Goal: Task Accomplishment & Management: Manage account settings

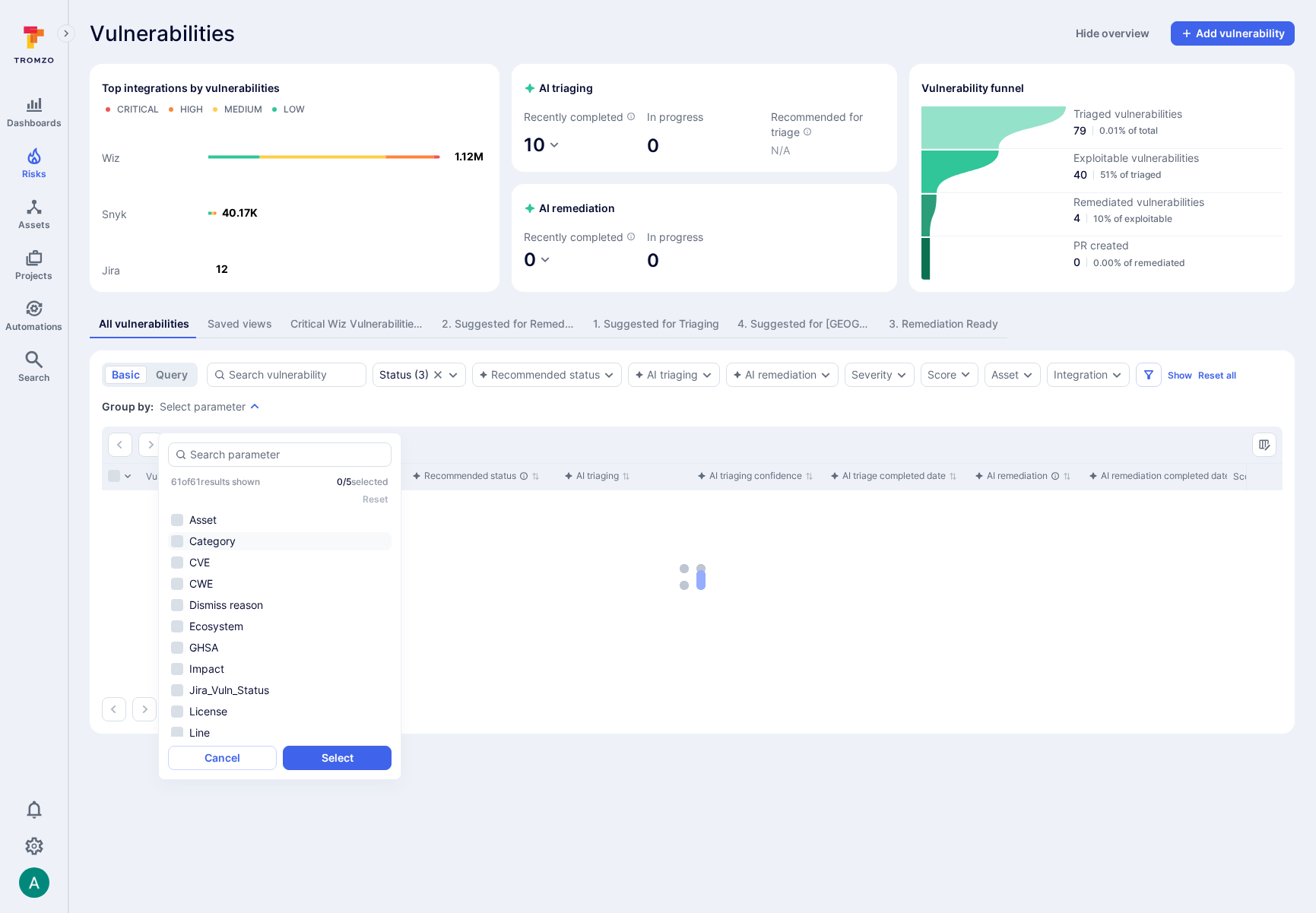
click at [228, 543] on li "Category" at bounding box center [279, 541] width 223 height 18
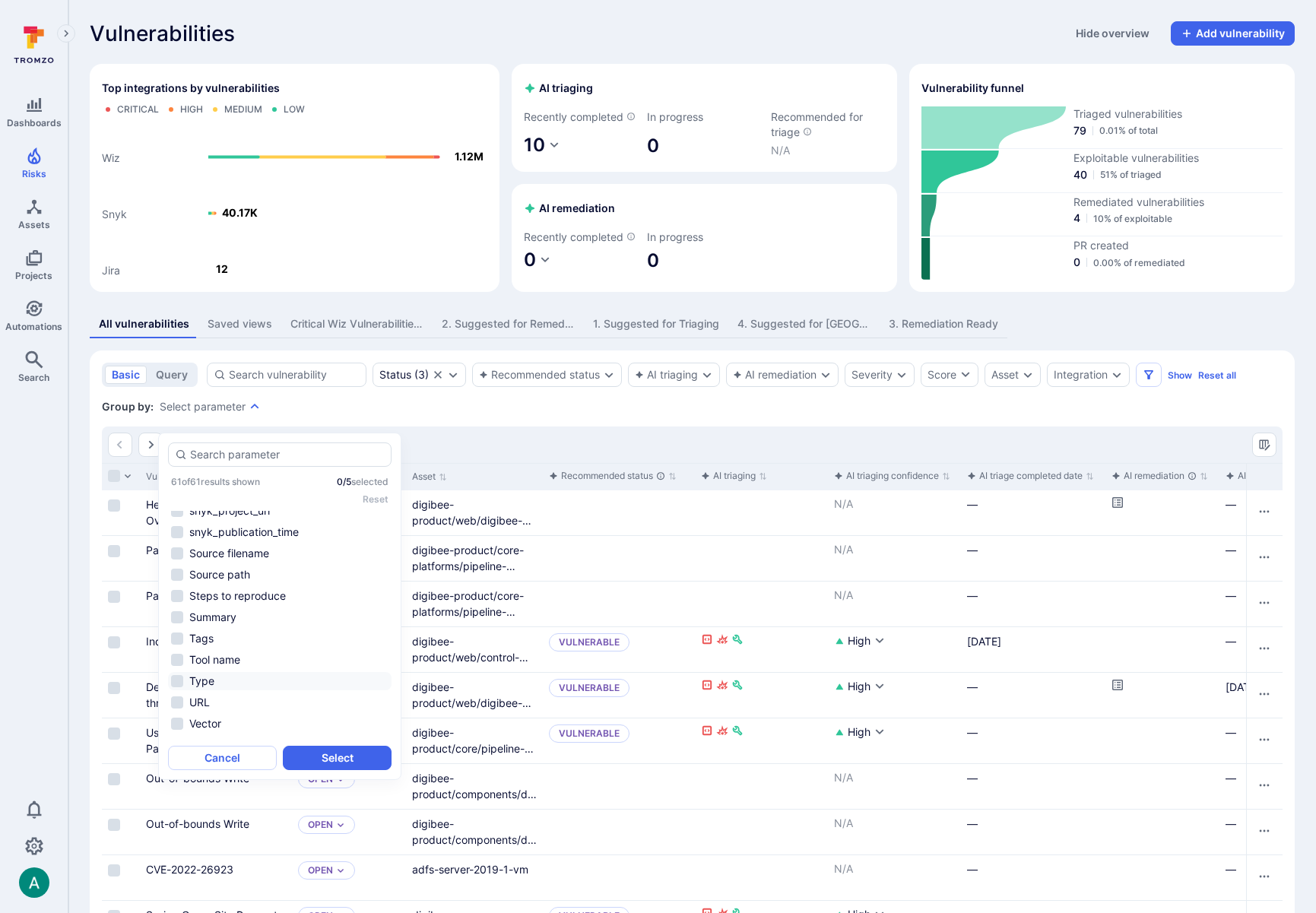
click at [230, 682] on li "Type" at bounding box center [279, 681] width 223 height 18
click at [357, 759] on button "Select" at bounding box center [336, 757] width 108 height 25
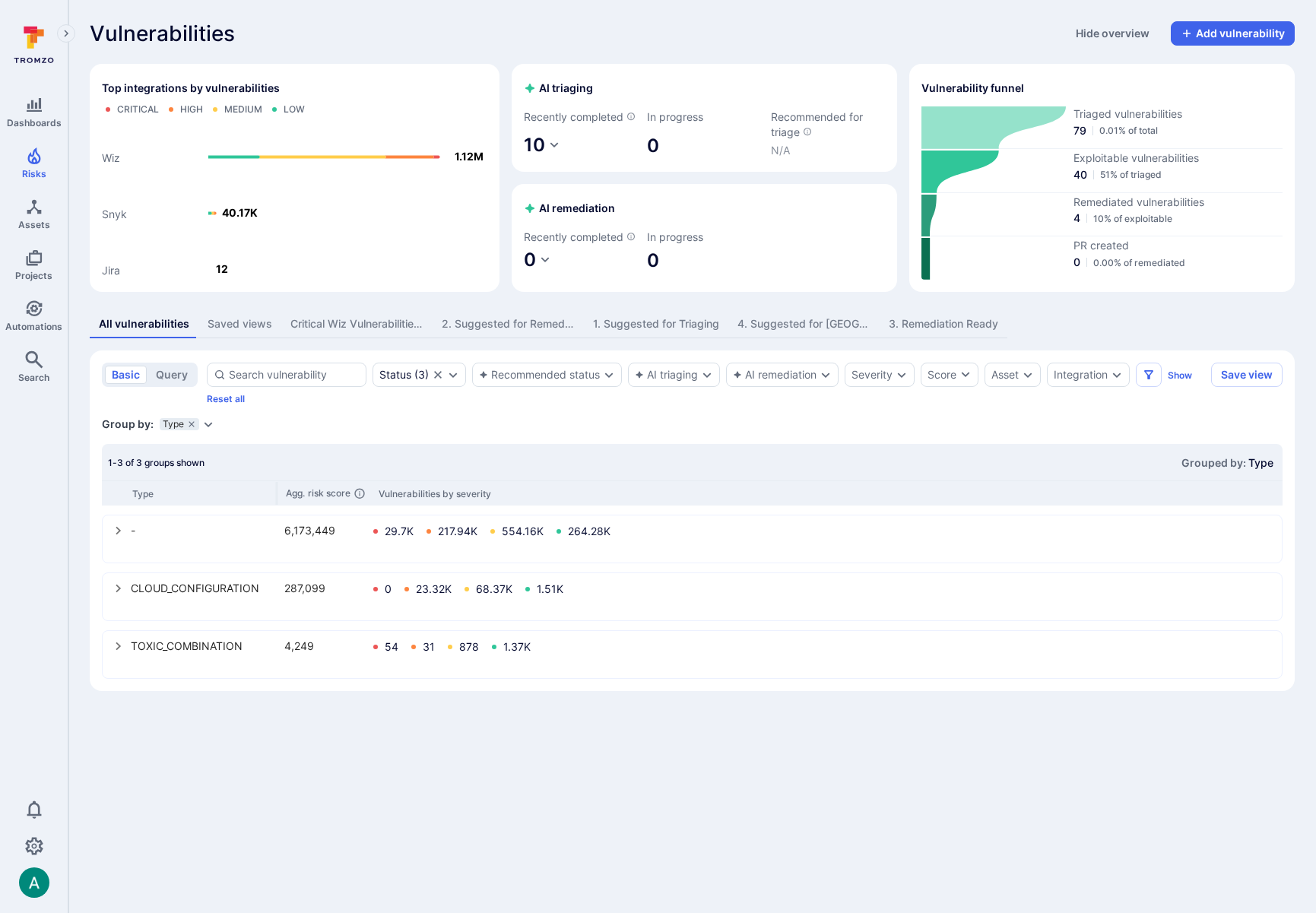
click at [212, 432] on div "Group by: Type Select parameter" at bounding box center [692, 424] width 1180 height 15
click at [210, 430] on icon "Expand dropdown" at bounding box center [208, 424] width 12 height 12
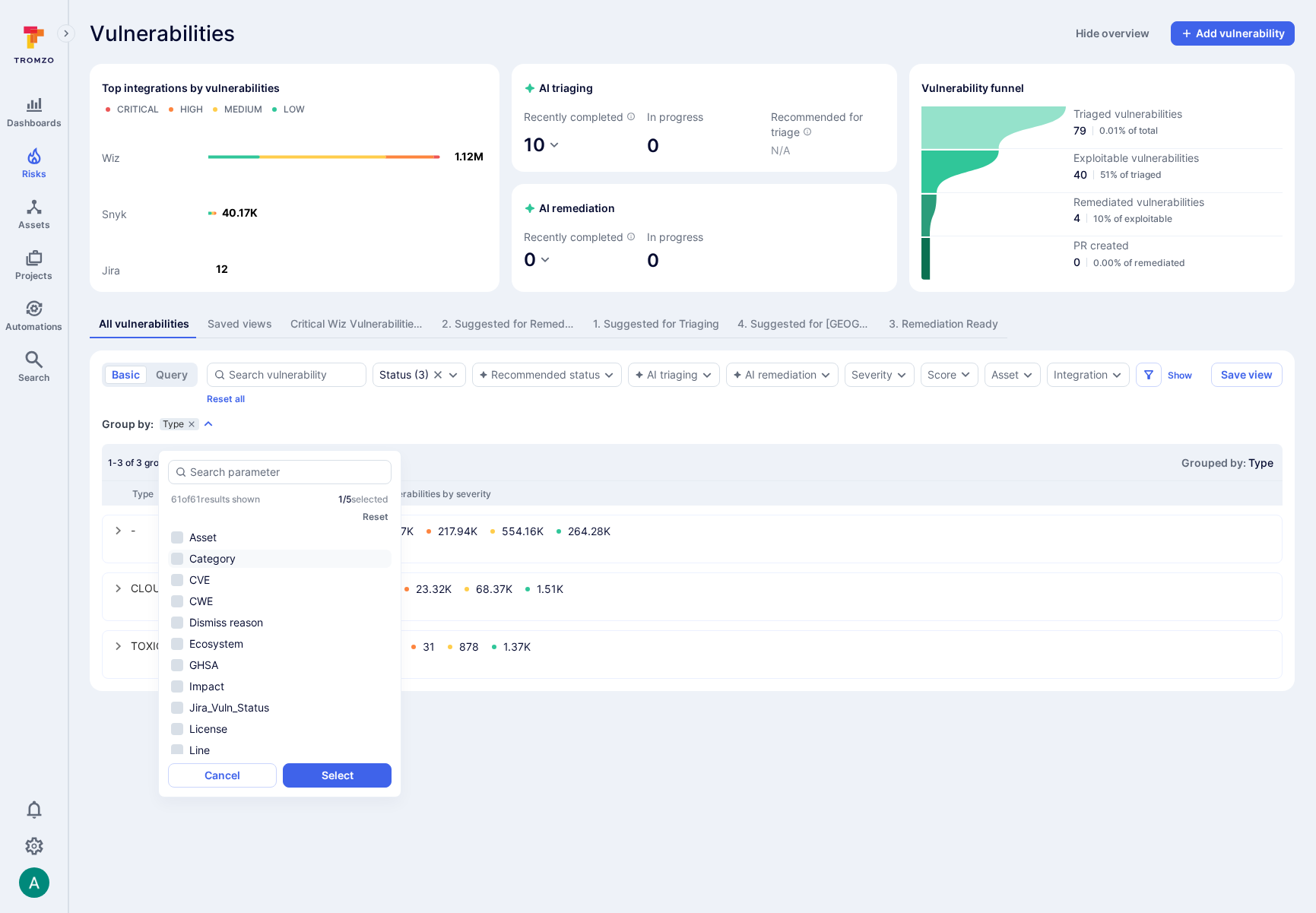
click at [208, 554] on li "Category" at bounding box center [279, 559] width 223 height 18
click at [361, 775] on button "Select" at bounding box center [336, 775] width 108 height 25
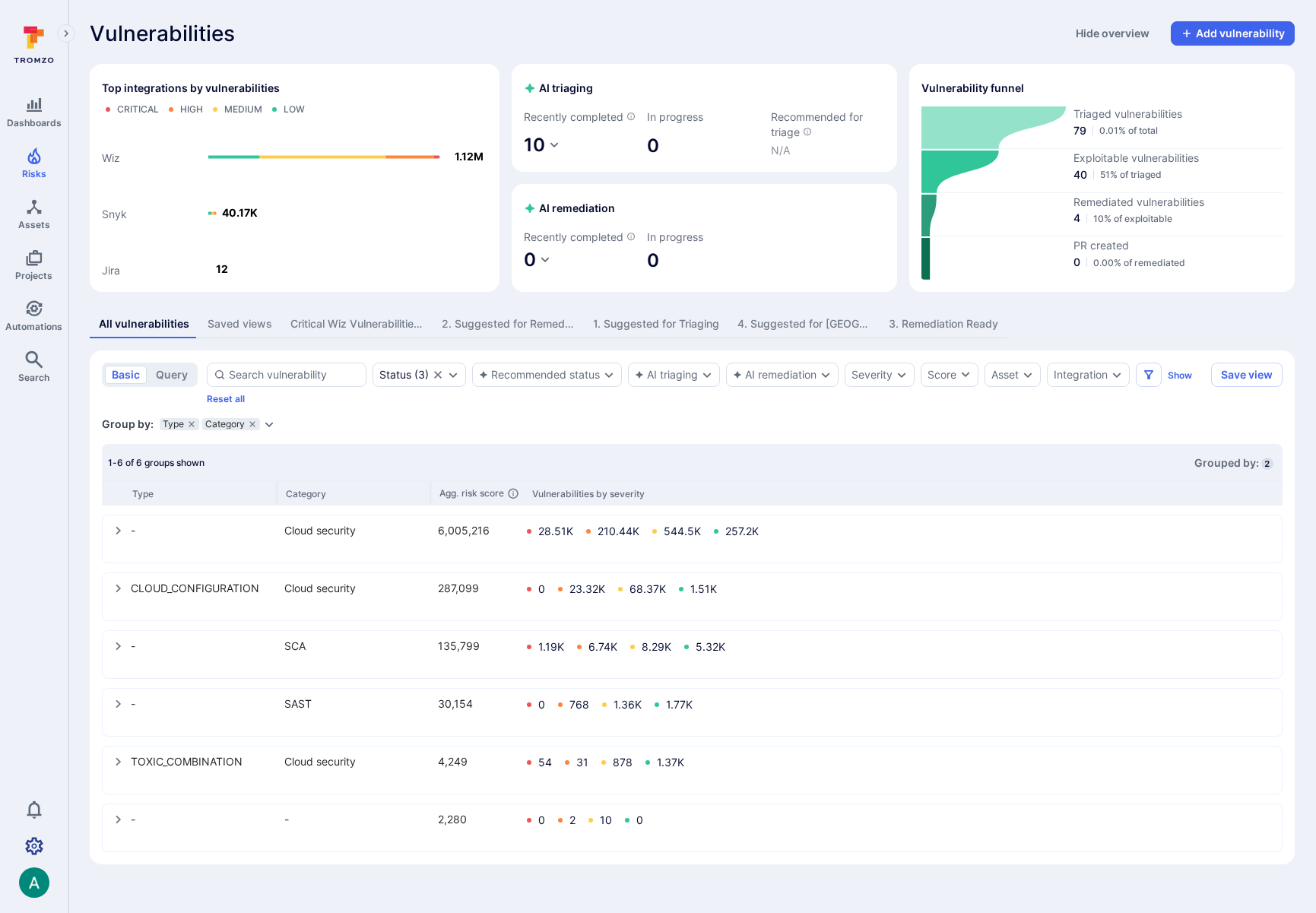
click at [34, 844] on icon "Settings" at bounding box center [35, 845] width 18 height 17
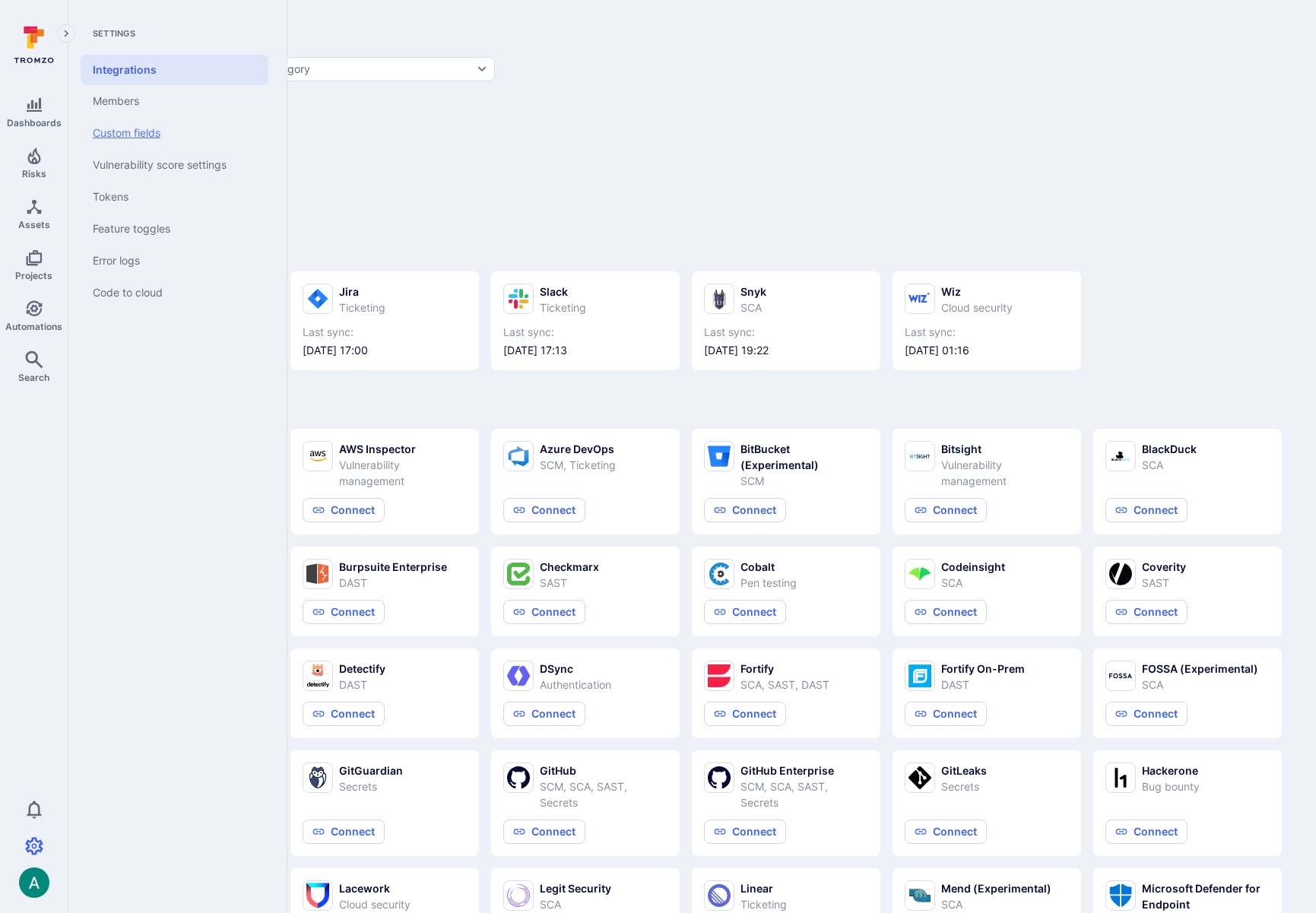
click at [145, 123] on link "Custom fields" at bounding box center [174, 132] width 188 height 32
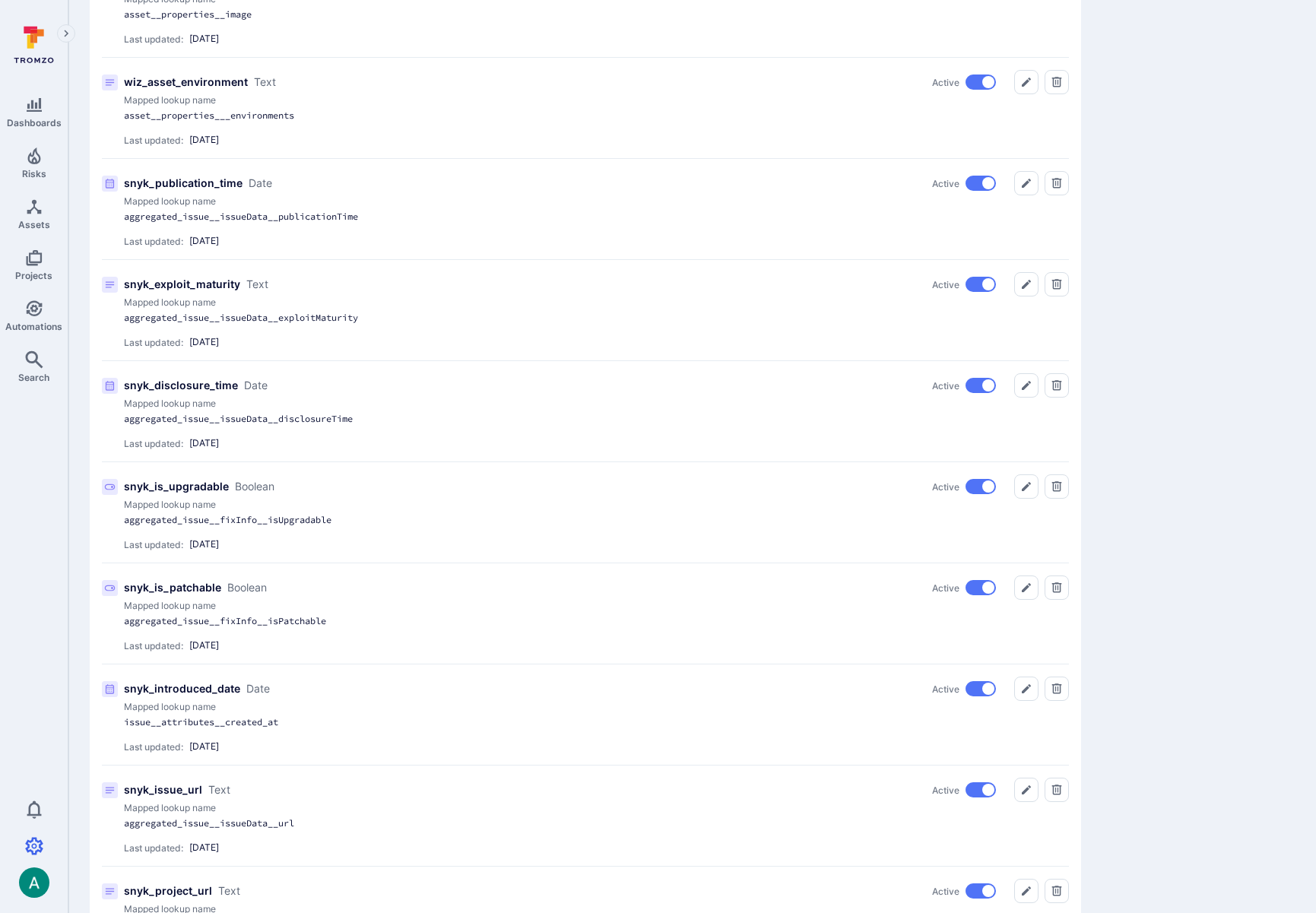
scroll to position [1813, 0]
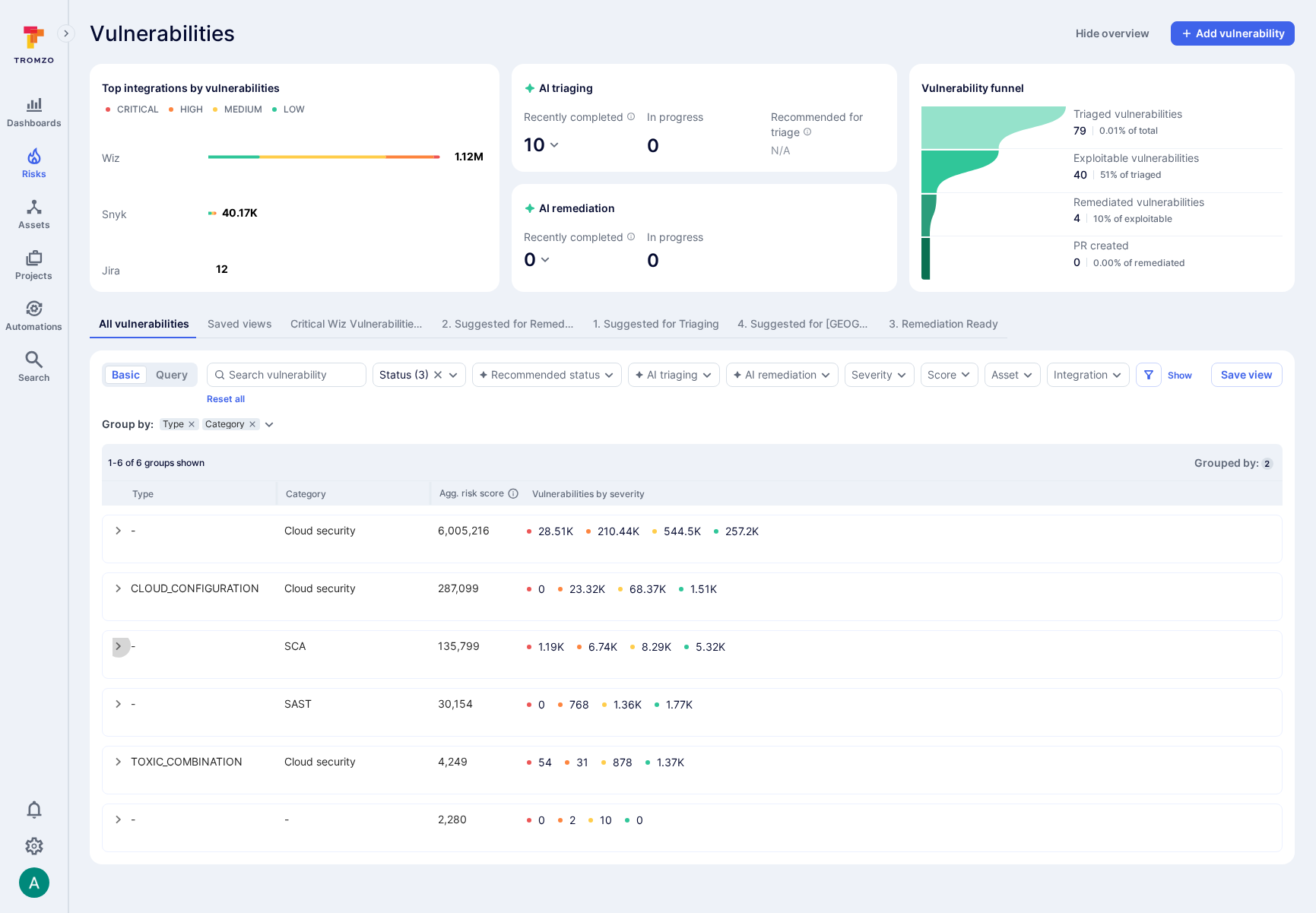
click at [119, 652] on icon "select group" at bounding box center [118, 645] width 12 height 12
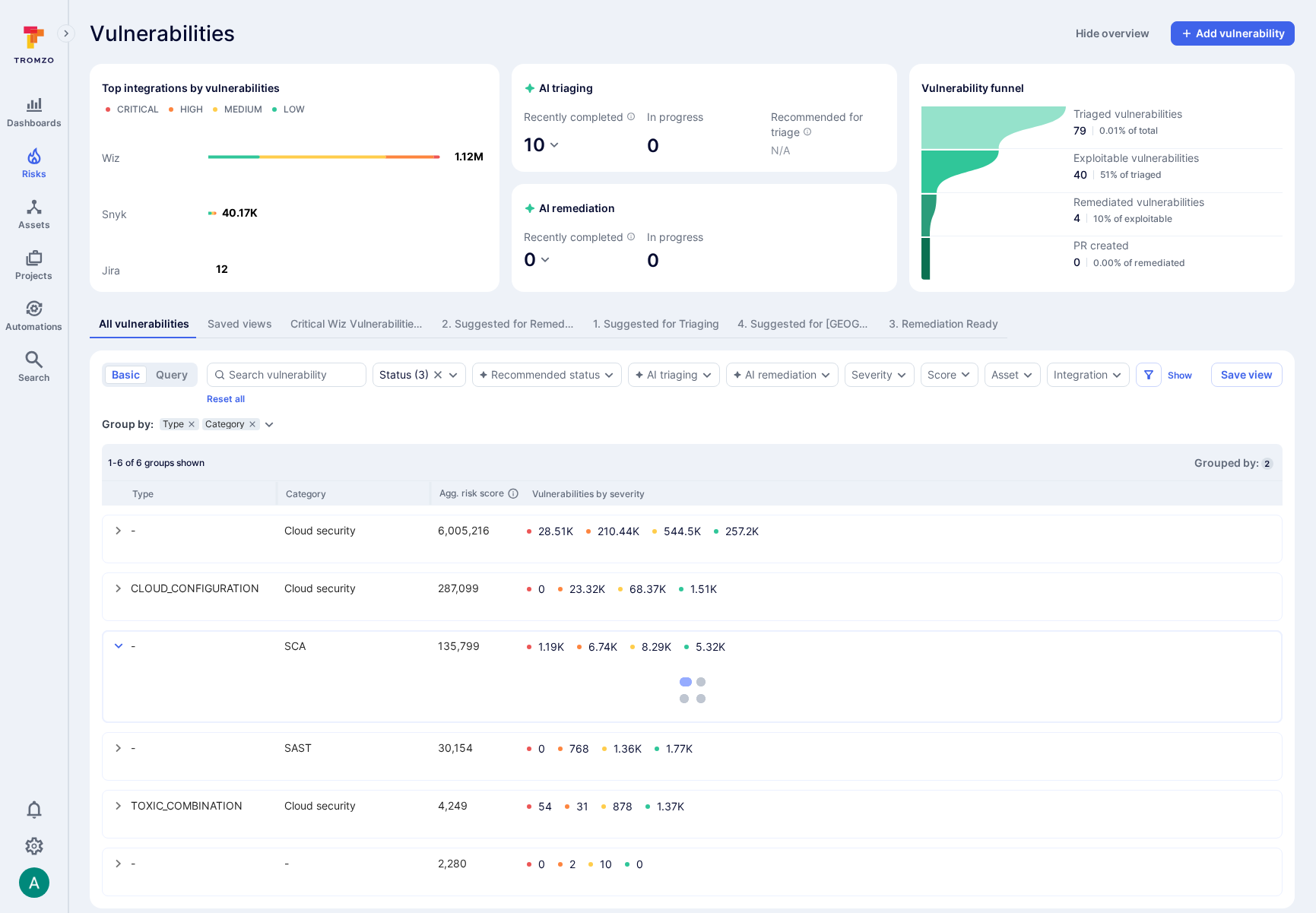
click at [263, 430] on icon "Expand dropdown" at bounding box center [269, 424] width 12 height 12
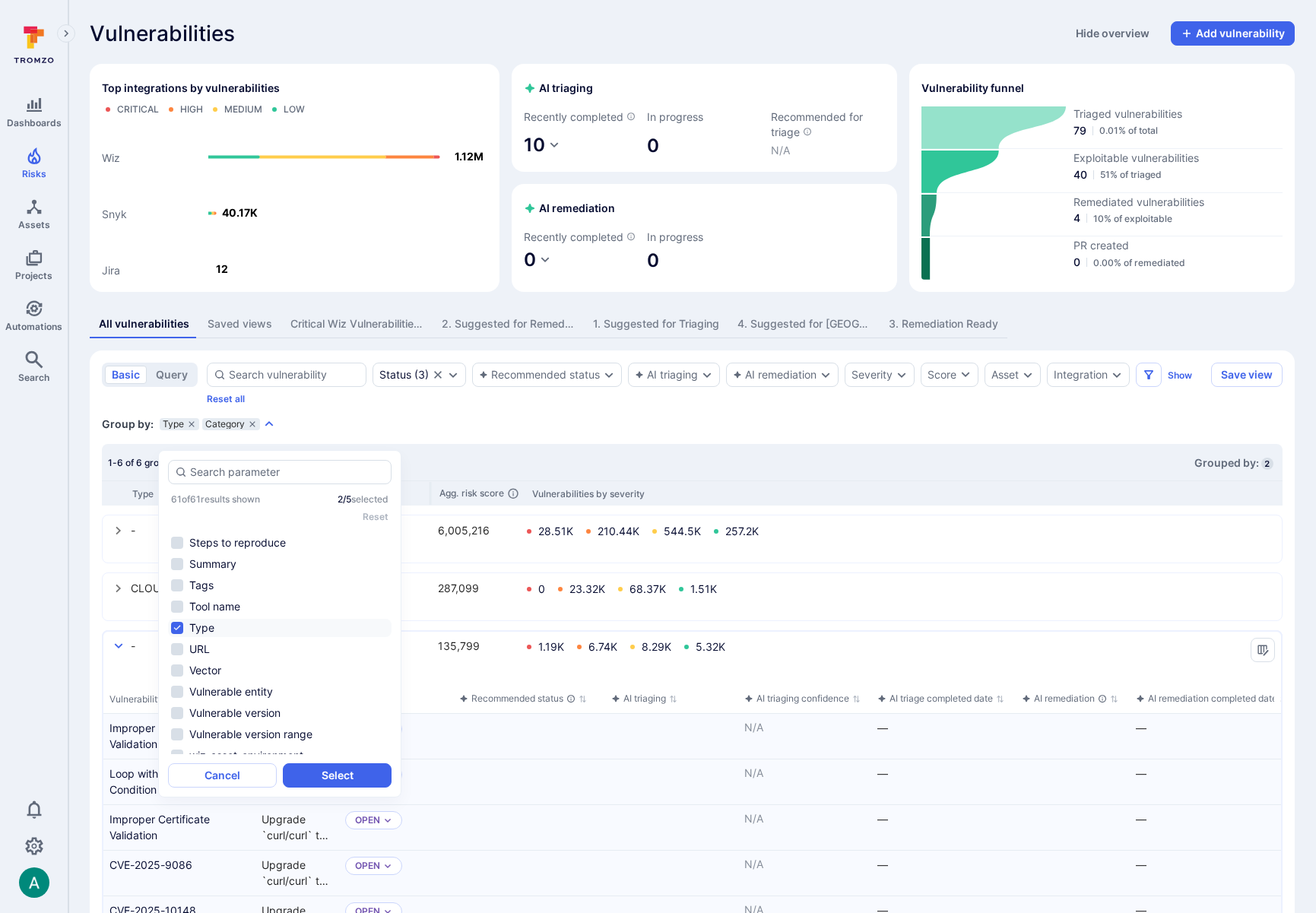
scroll to position [1070, 0]
click at [669, 432] on div "Group by: Type Category Select parameter" at bounding box center [692, 424] width 1180 height 15
